Goal: Information Seeking & Learning: Learn about a topic

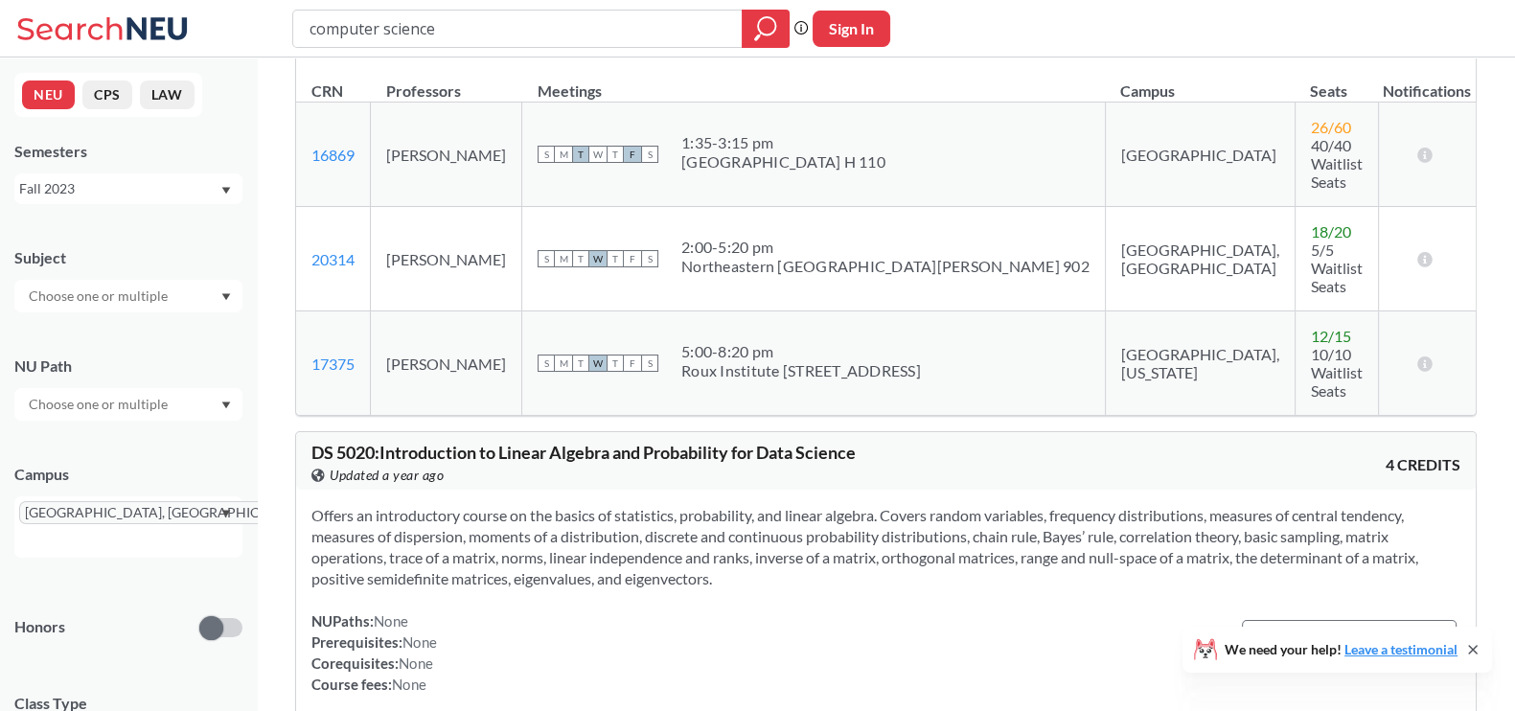
scroll to position [3848, 0]
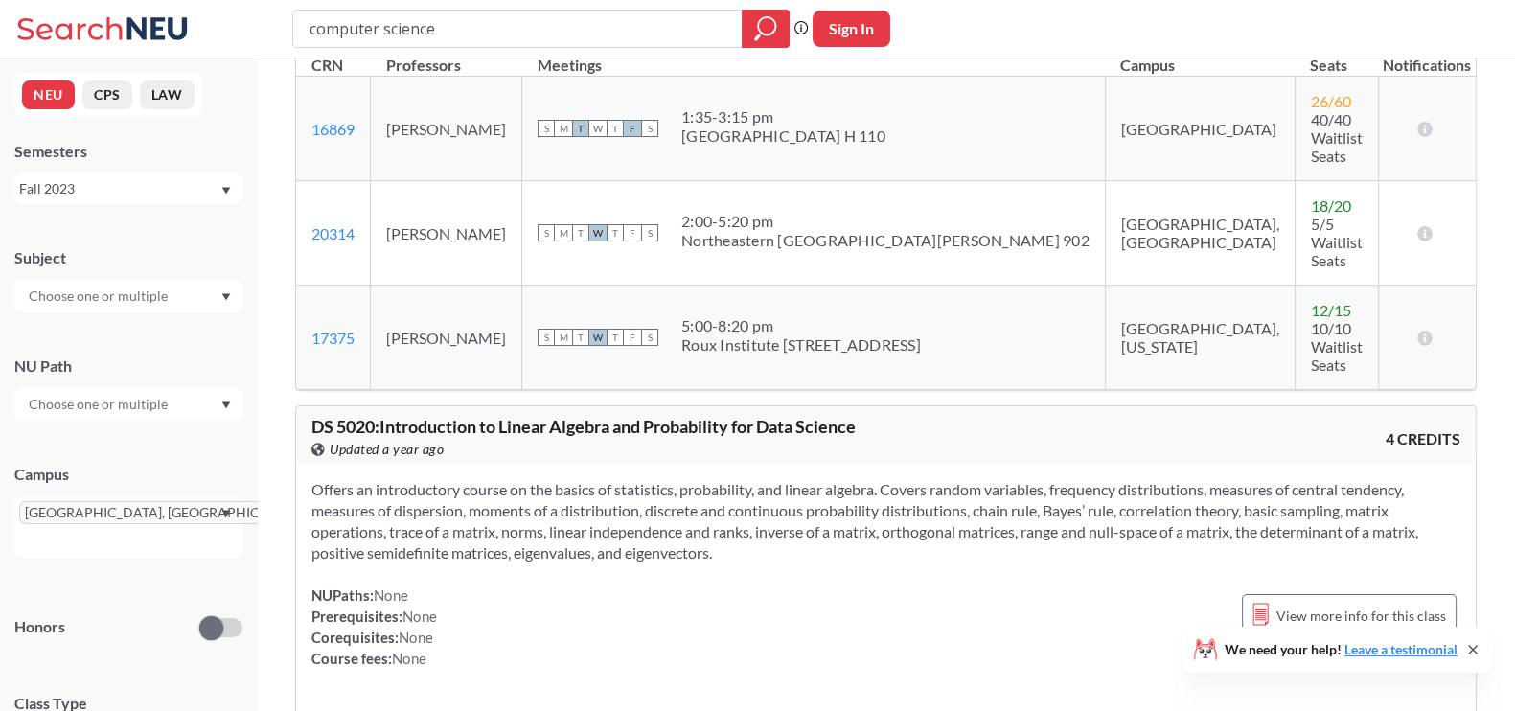
drag, startPoint x: 654, startPoint y: 318, endPoint x: 219, endPoint y: 510, distance: 475.2
click at [219, 510] on div "[GEOGRAPHIC_DATA], [GEOGRAPHIC_DATA]" at bounding box center [128, 526] width 228 height 61
click at [164, 610] on div "Online ( 395 )" at bounding box center [128, 636] width 228 height 53
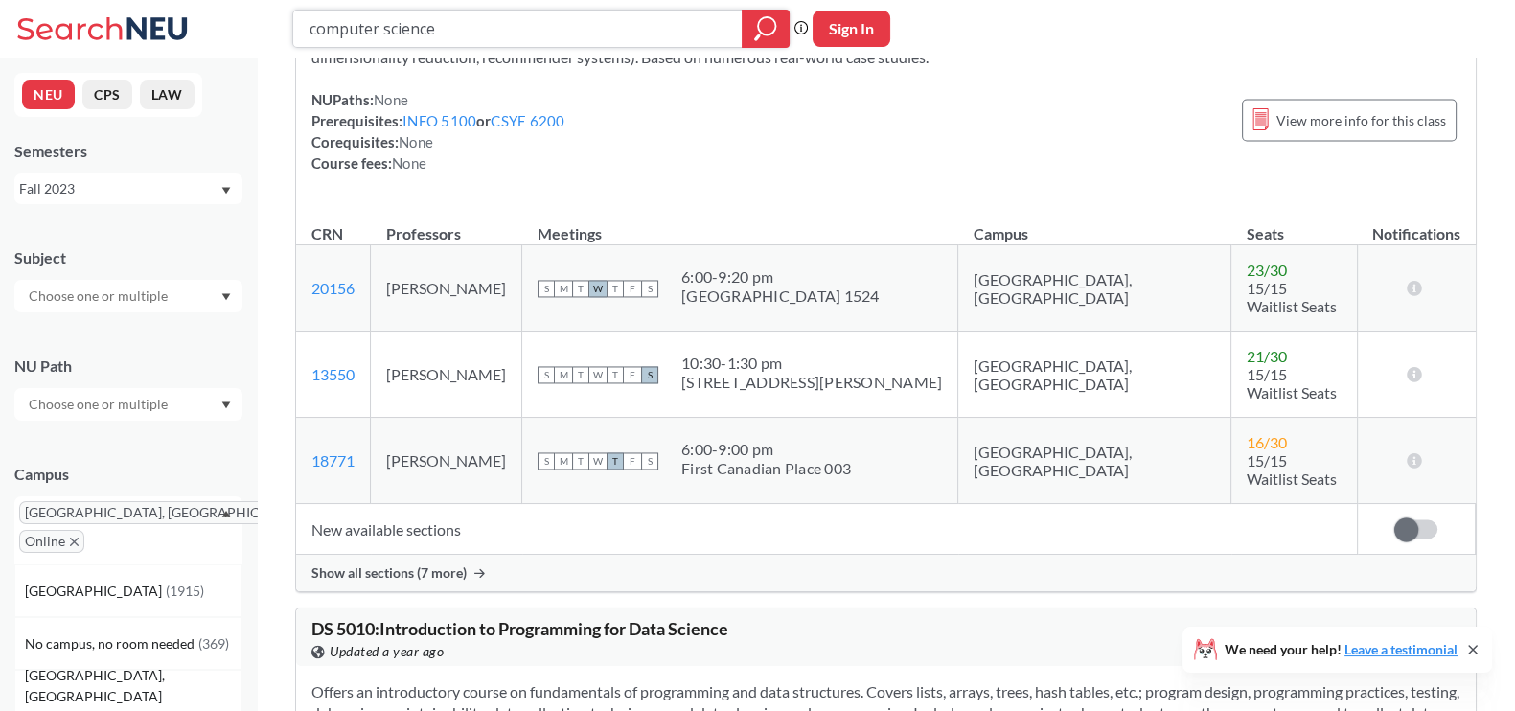
scroll to position [12839, 0]
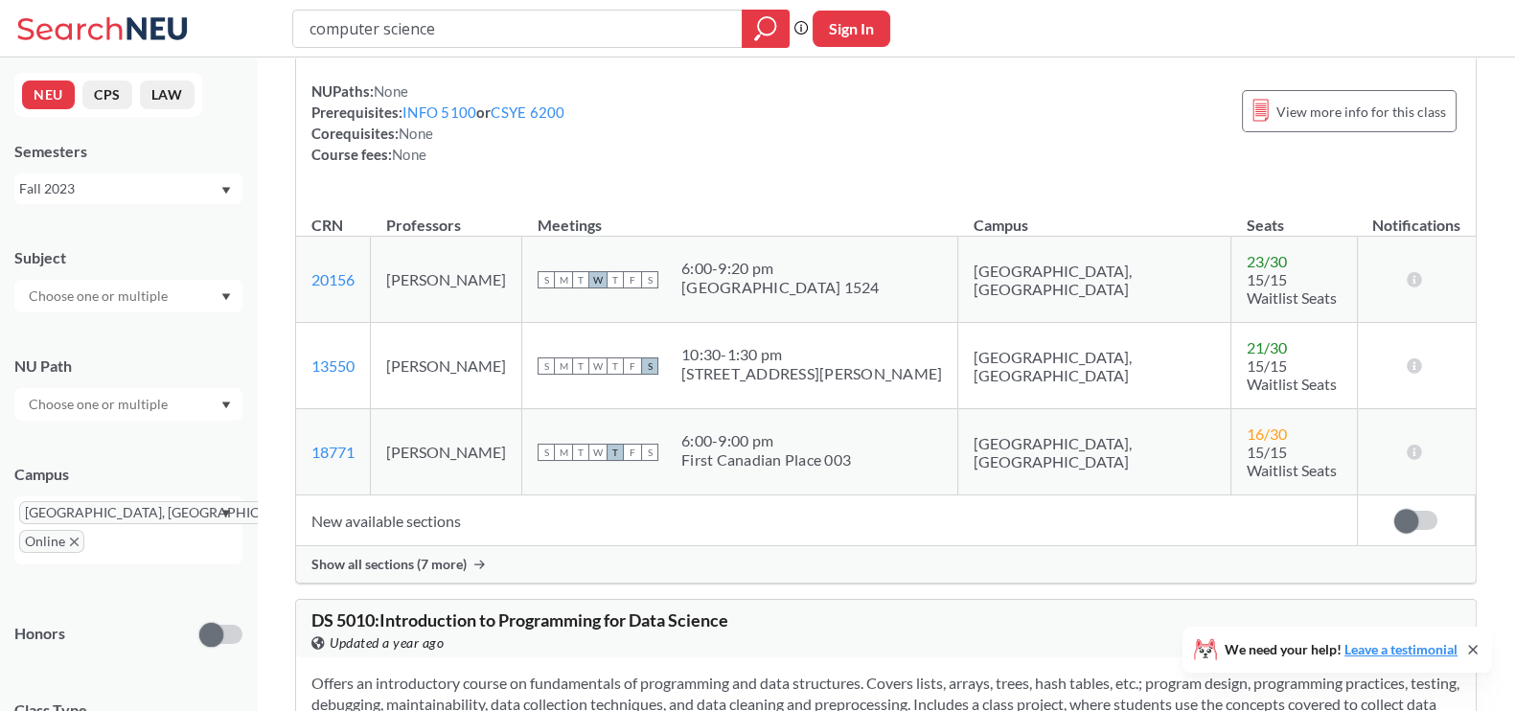
click at [215, 302] on div at bounding box center [128, 296] width 228 height 33
click at [158, 335] on div "CS ( 39 )" at bounding box center [133, 329] width 216 height 21
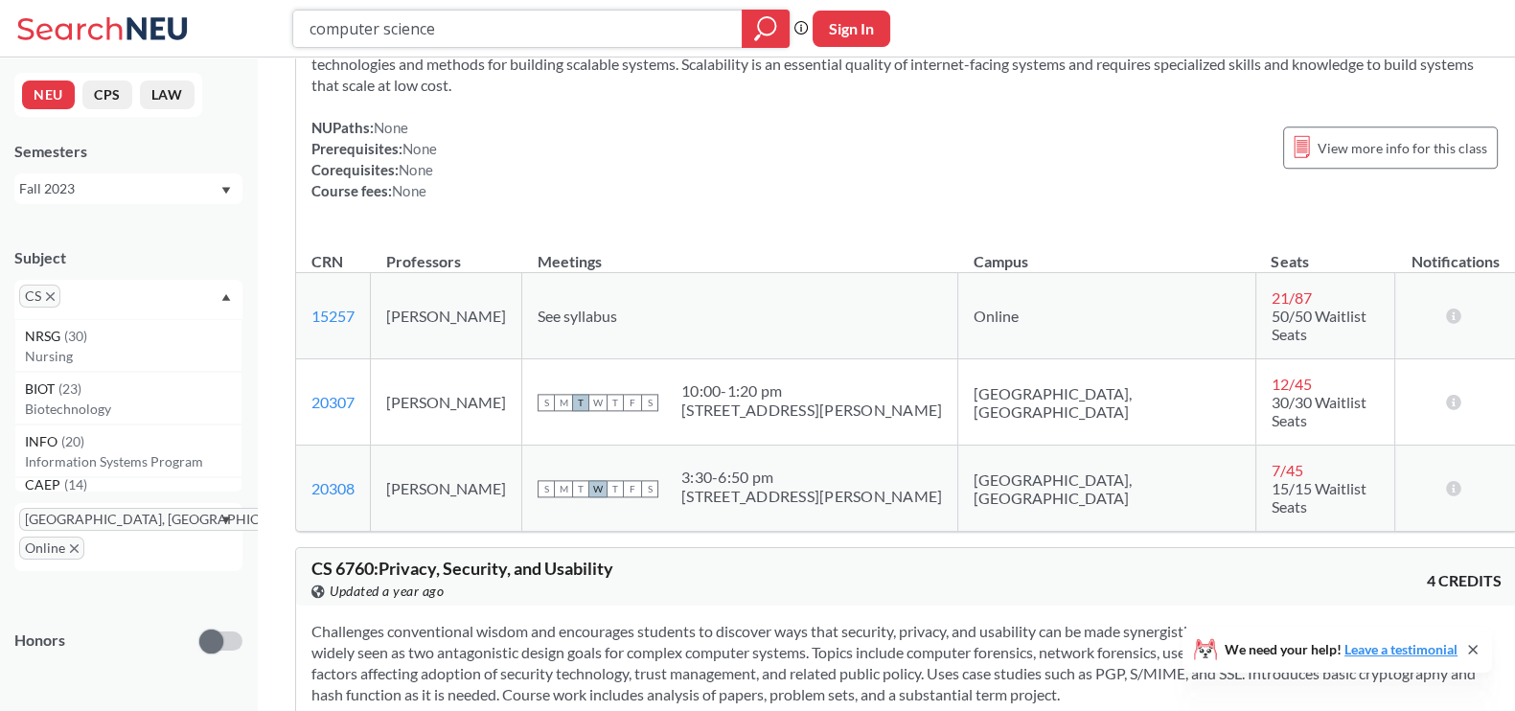
scroll to position [21159, 0]
drag, startPoint x: 672, startPoint y: 184, endPoint x: 307, endPoint y: 189, distance: 366.0
drag, startPoint x: 536, startPoint y: 486, endPoint x: 426, endPoint y: 480, distance: 110.3
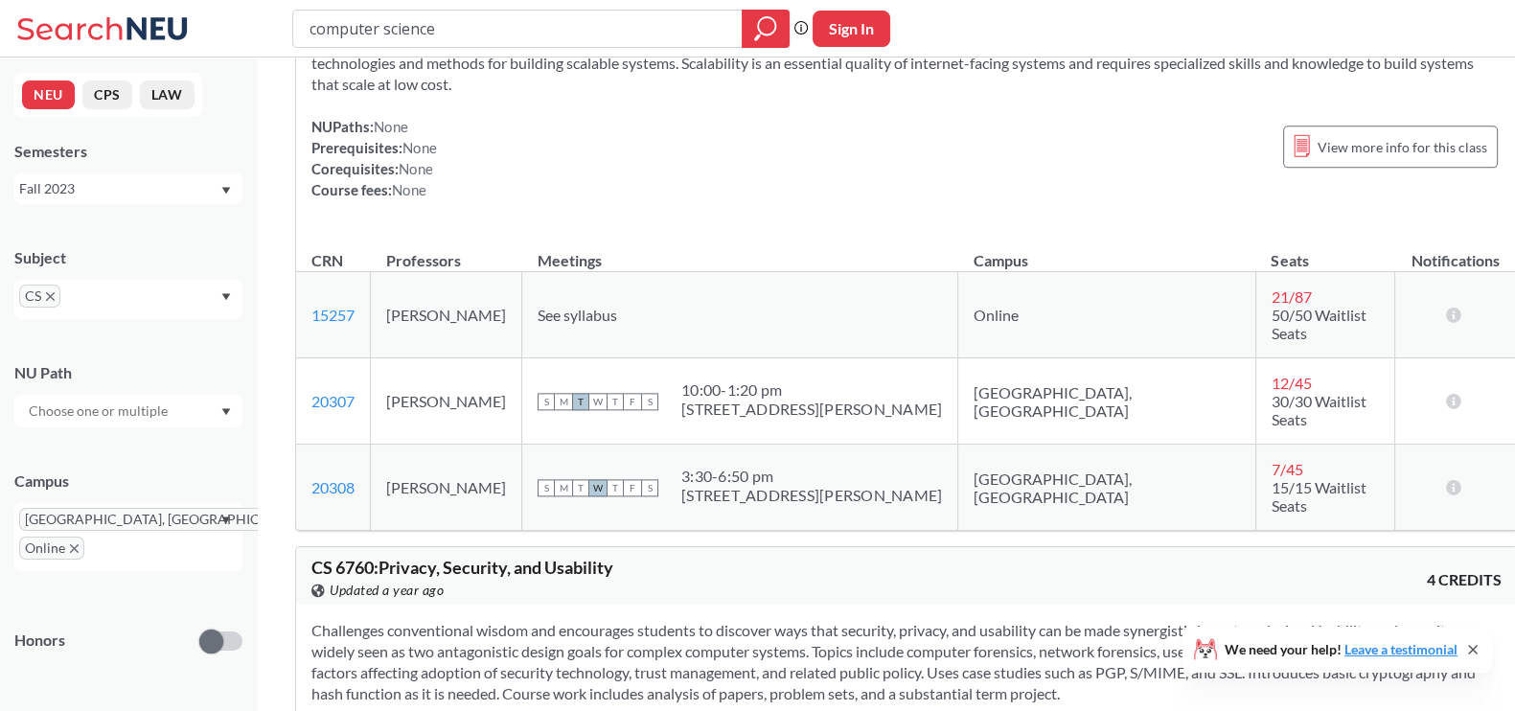
copy td "[PERSON_NAME]"
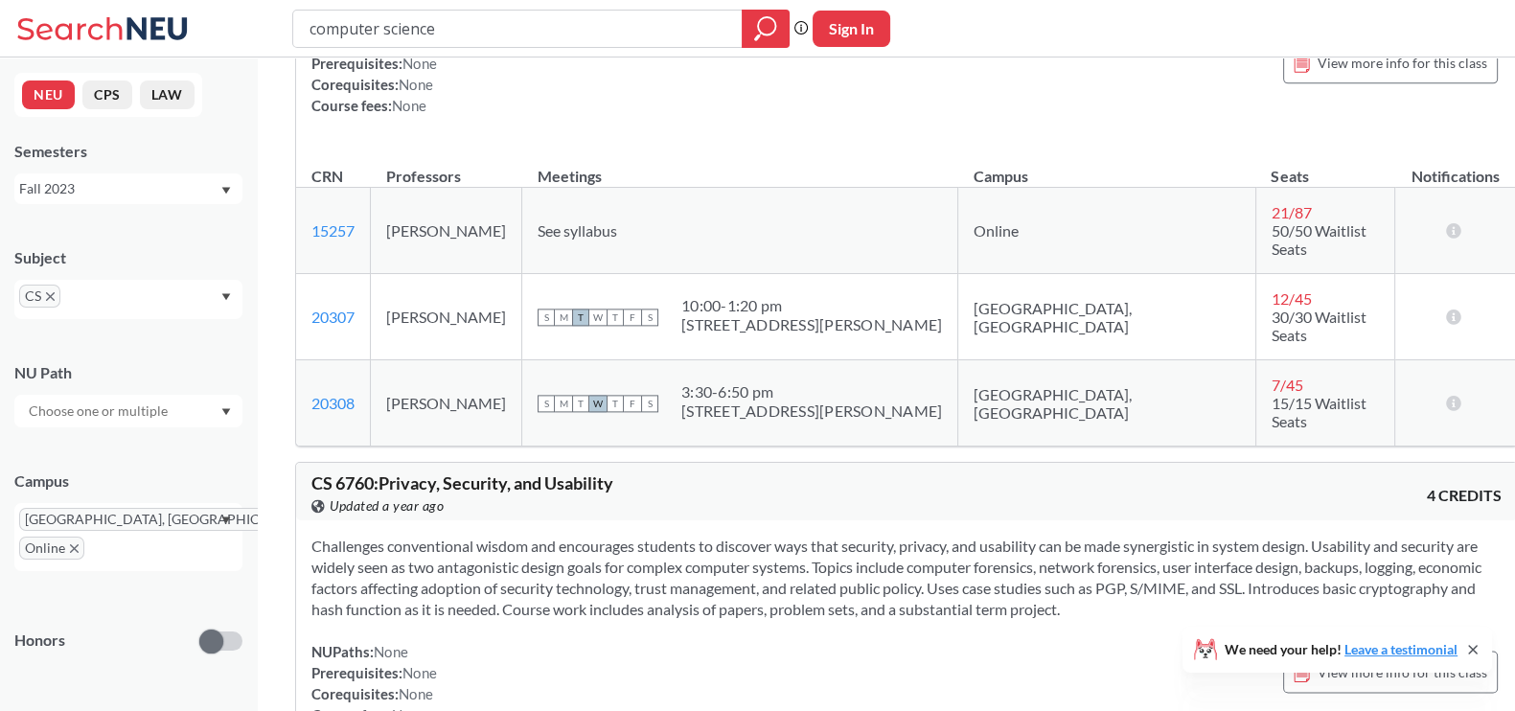
scroll to position [21279, 0]
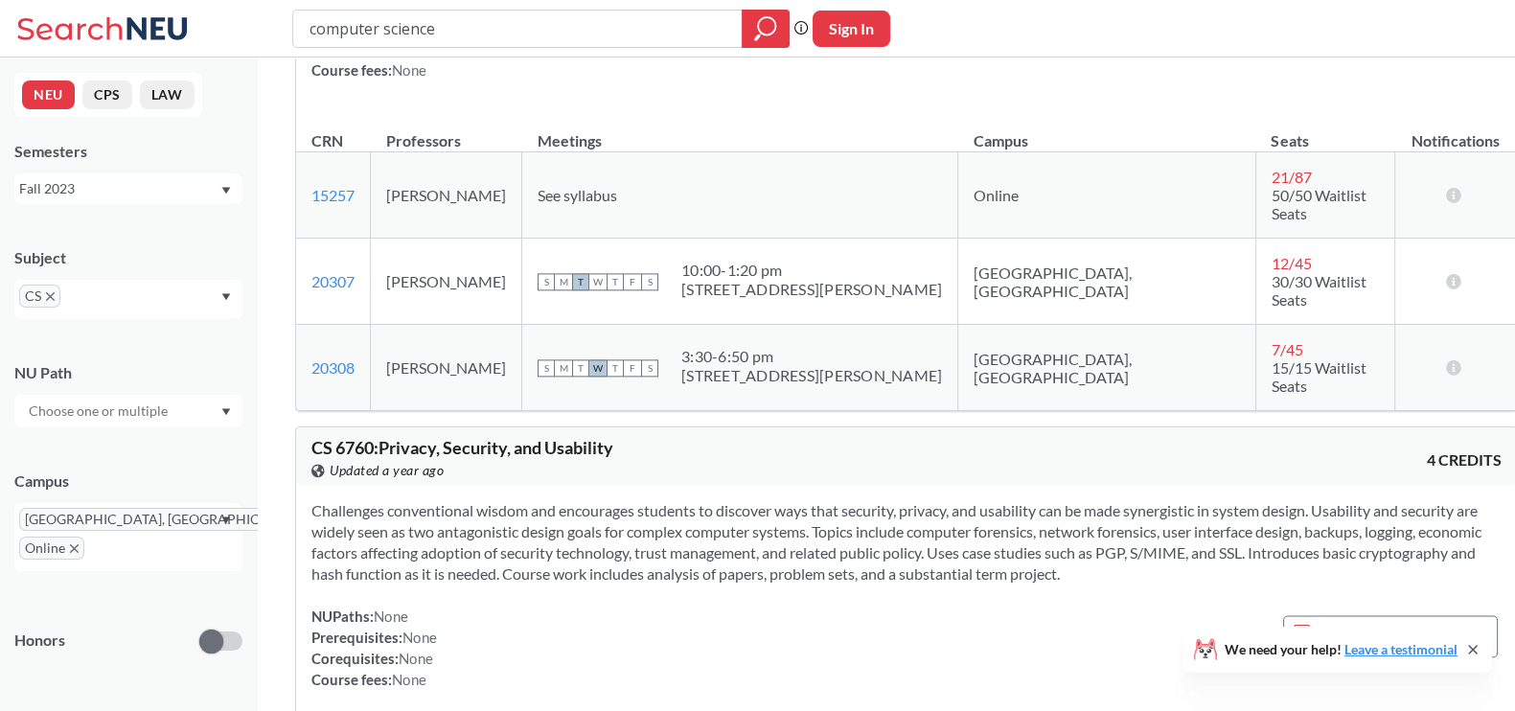
drag, startPoint x: 569, startPoint y: 373, endPoint x: 541, endPoint y: 380, distance: 28.8
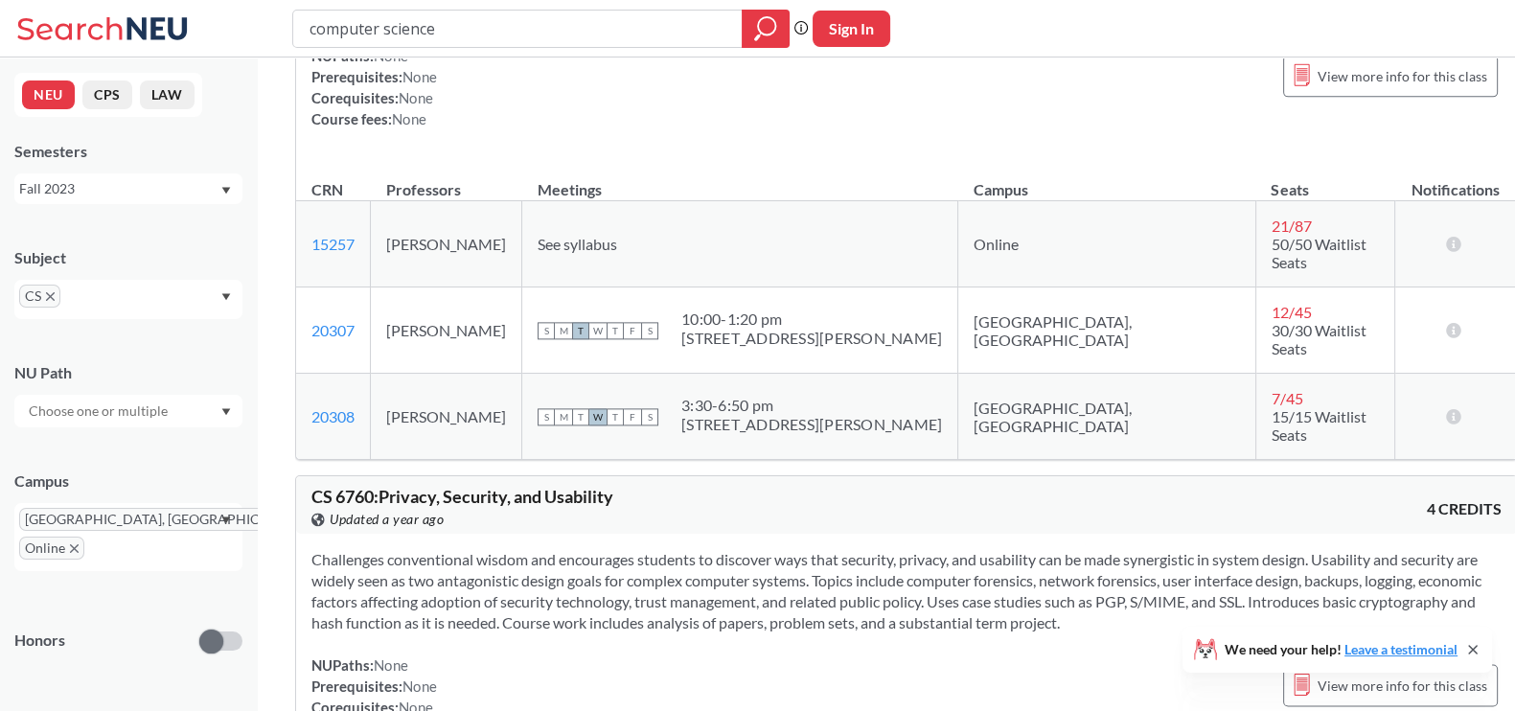
scroll to position [21159, 0]
